Goal: Go to known website: Access a specific website the user already knows

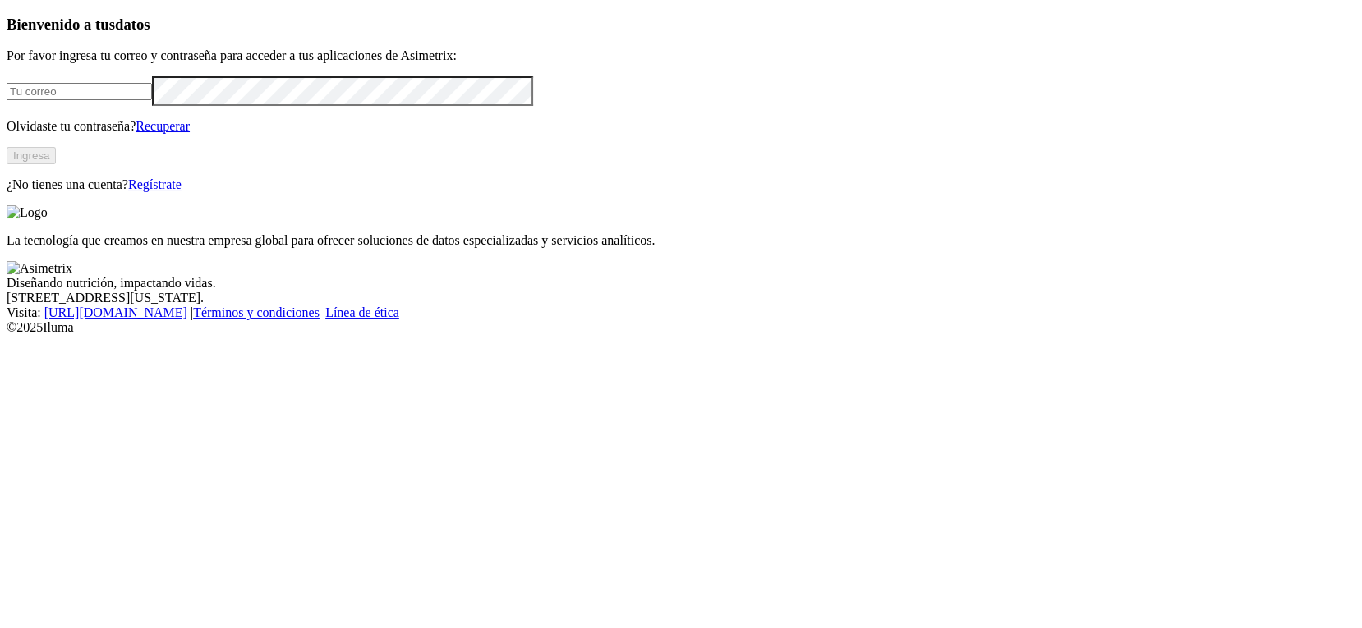
click at [152, 100] on input "email" at bounding box center [79, 91] width 145 height 17
type input "[PERSON_NAME][EMAIL_ADDRESS][PERSON_NAME][DOMAIN_NAME]"
click at [56, 164] on button "Ingresa" at bounding box center [31, 155] width 49 height 17
